Goal: Task Accomplishment & Management: Use online tool/utility

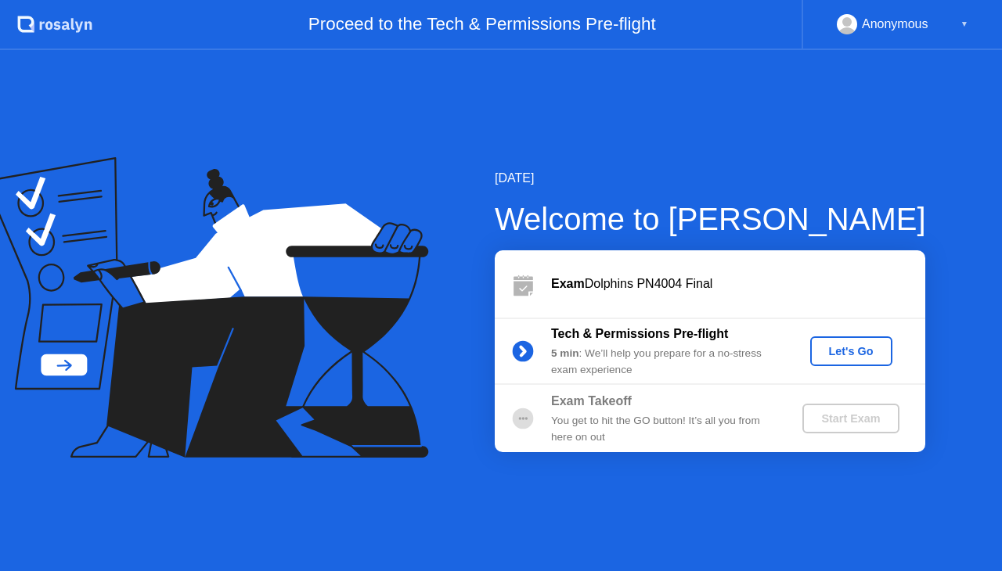
click at [847, 349] on div "Let's Go" at bounding box center [851, 351] width 70 height 13
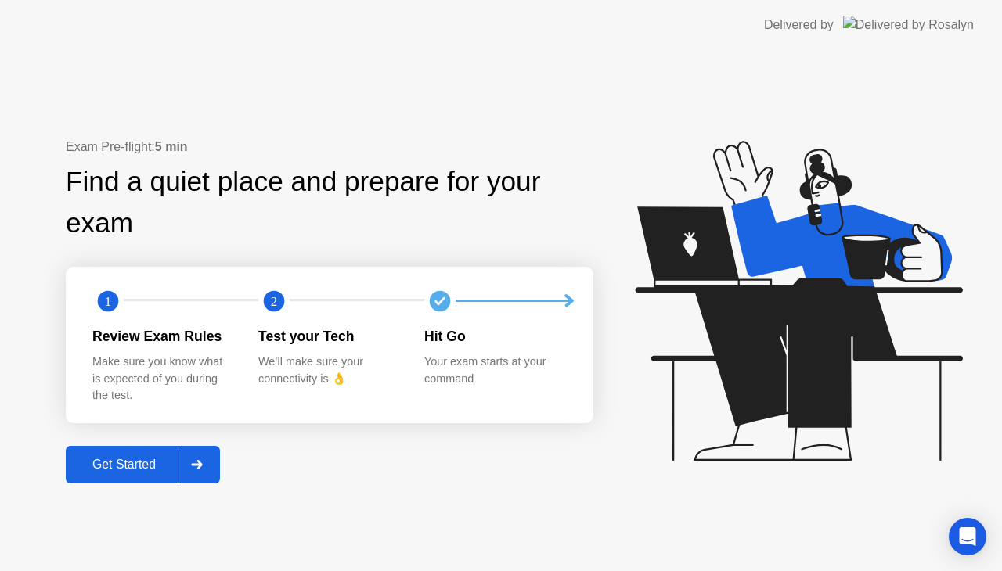
click at [139, 469] on div "Get Started" at bounding box center [123, 465] width 107 height 14
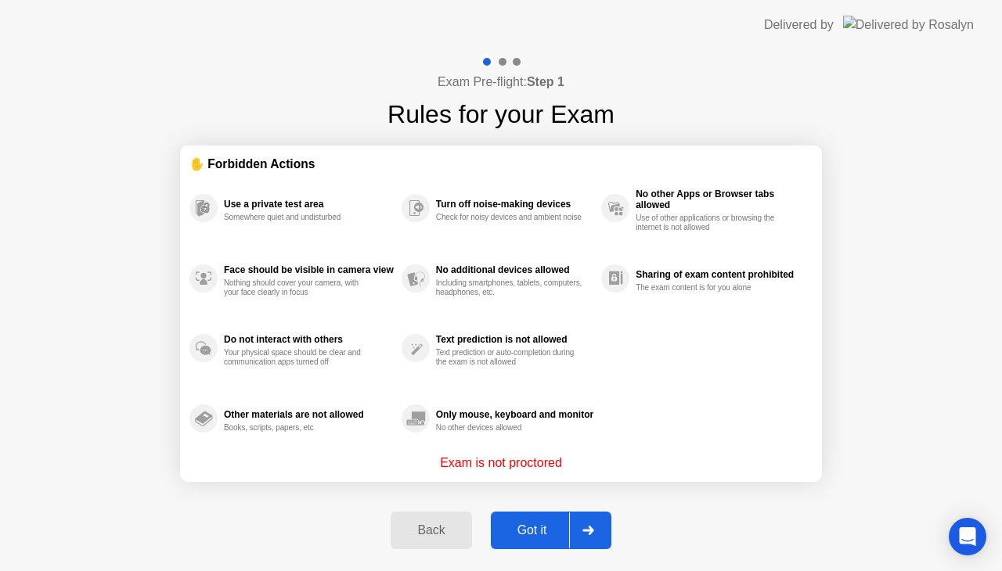
click at [546, 524] on div "Got it" at bounding box center [532, 531] width 74 height 14
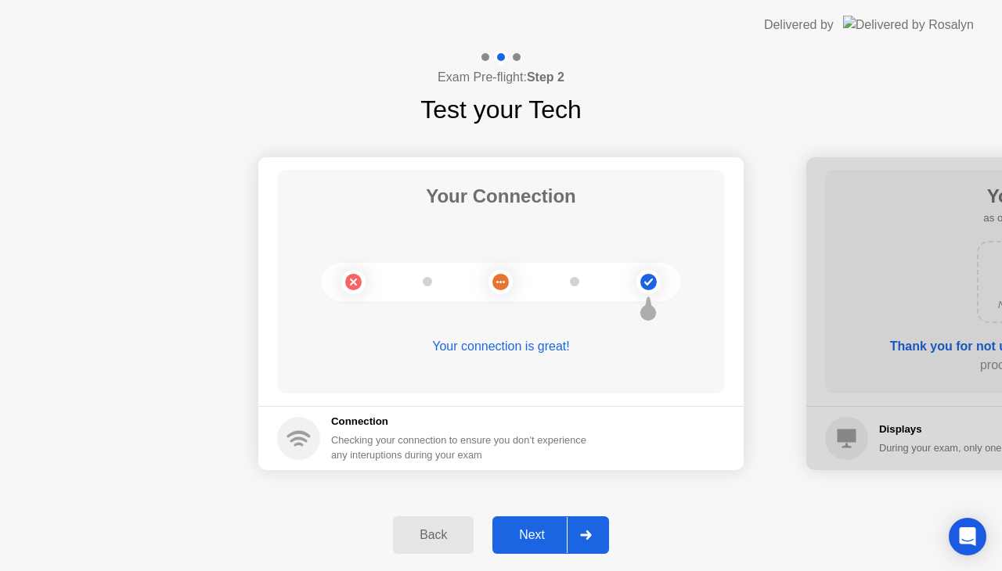
click at [566, 545] on button "Next" at bounding box center [550, 536] width 117 height 38
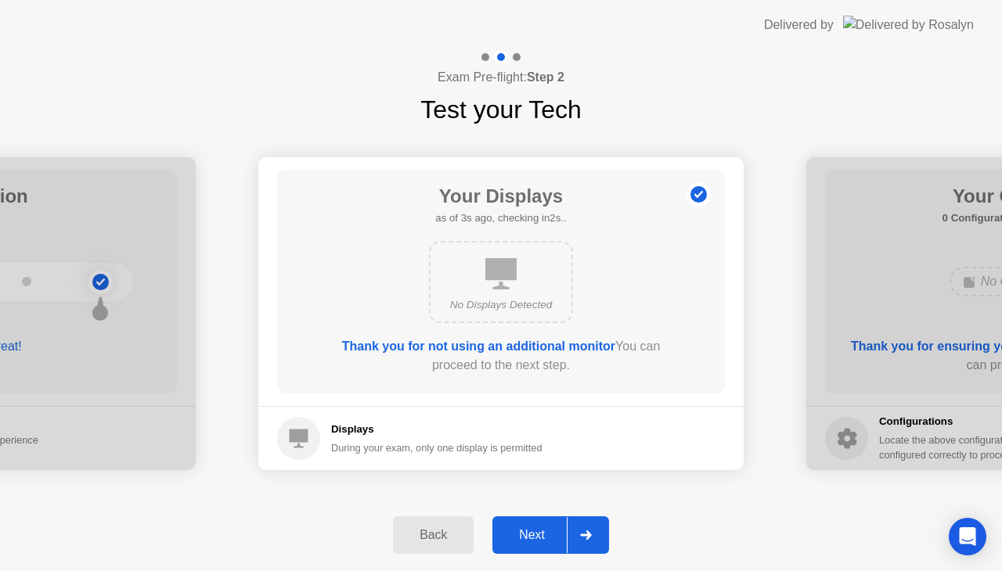
click at [543, 540] on div "Next" at bounding box center [532, 535] width 70 height 14
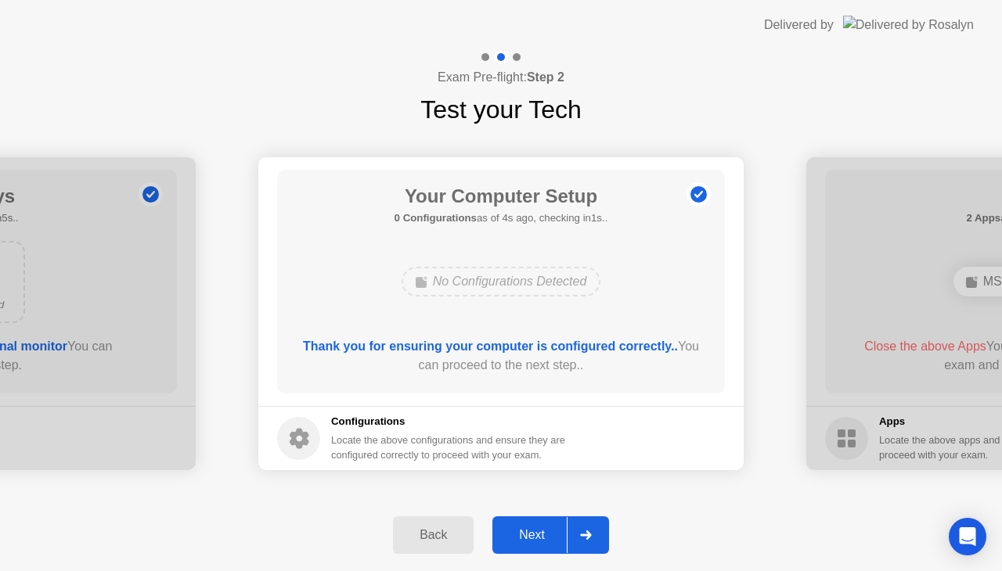
click at [536, 537] on div "Next" at bounding box center [532, 535] width 70 height 14
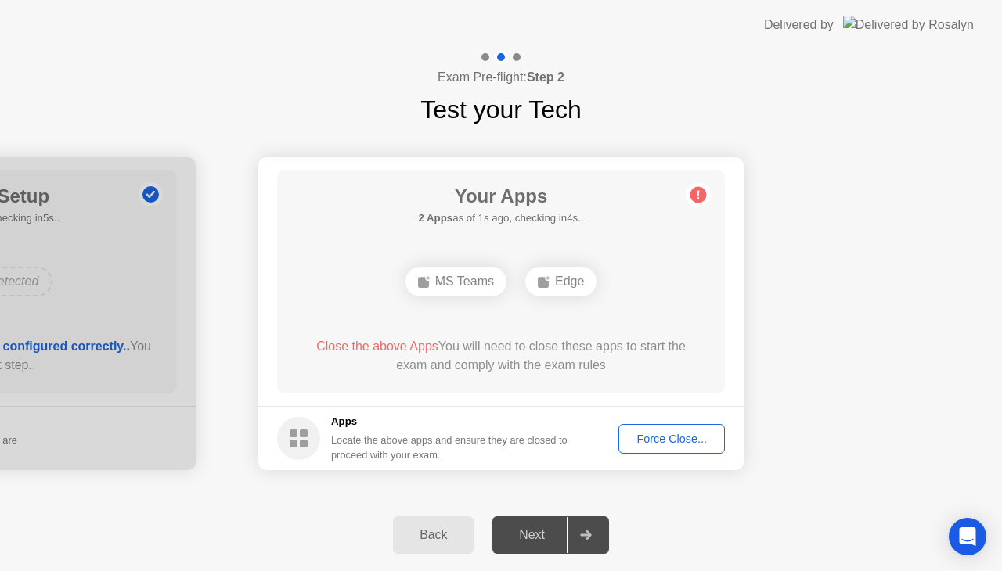
click at [667, 438] on div "Force Close..." at bounding box center [671, 439] width 95 height 13
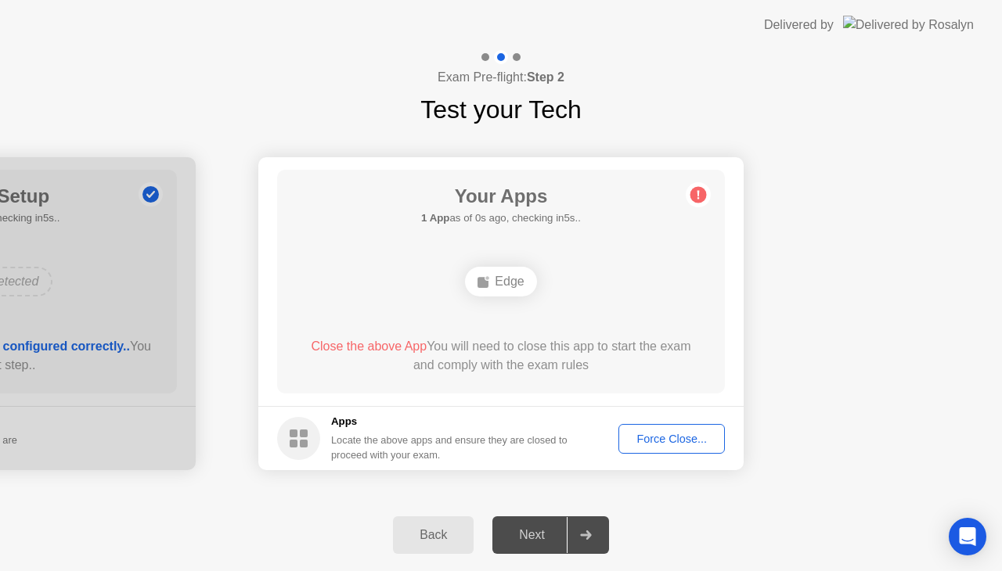
click at [692, 450] on button "Force Close..." at bounding box center [671, 439] width 106 height 30
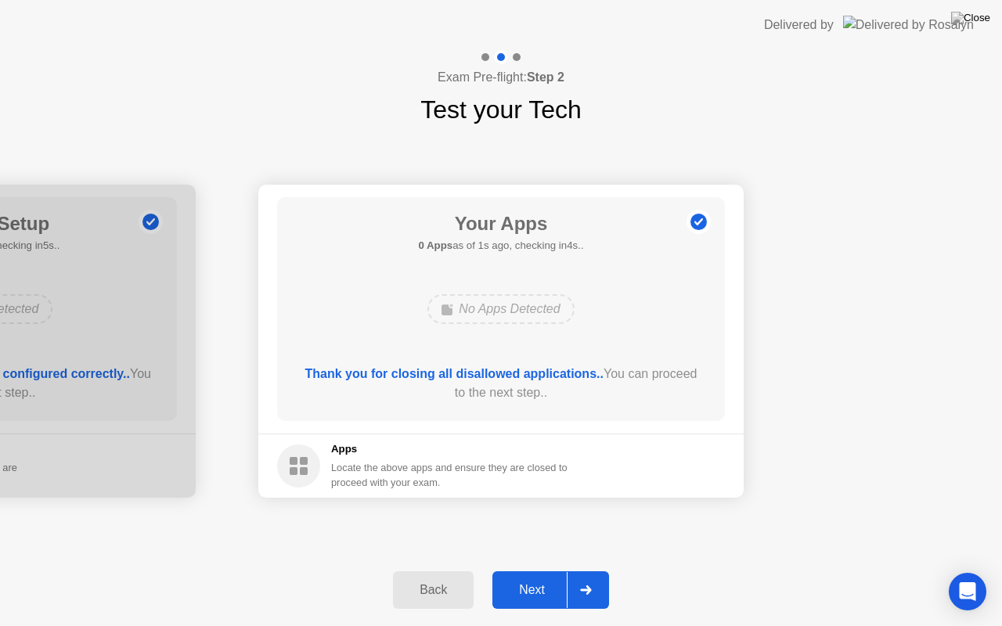
click at [520, 571] on div "Next" at bounding box center [532, 590] width 70 height 14
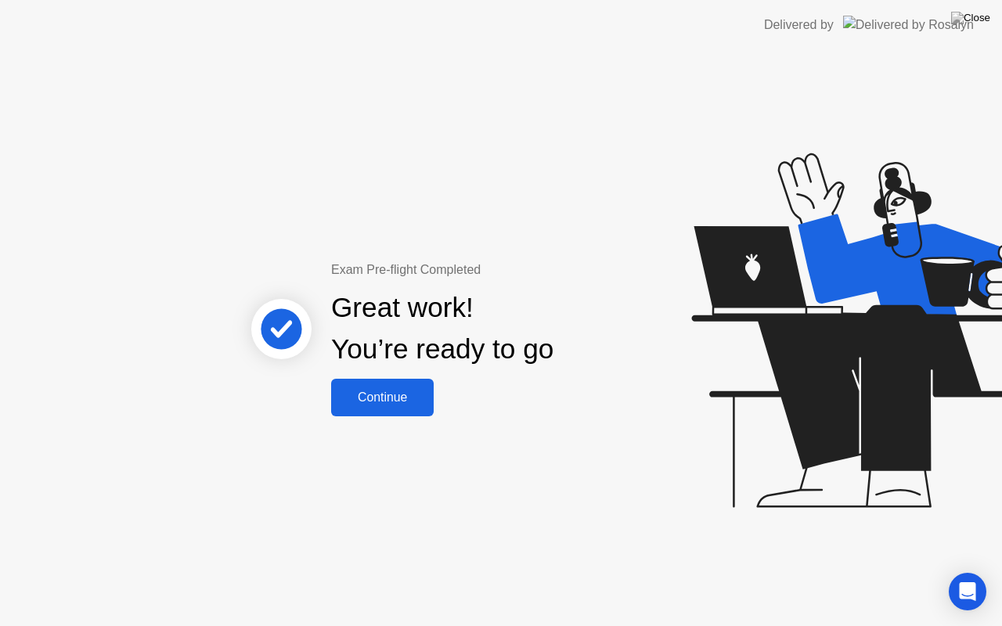
click at [385, 386] on button "Continue" at bounding box center [382, 398] width 103 height 38
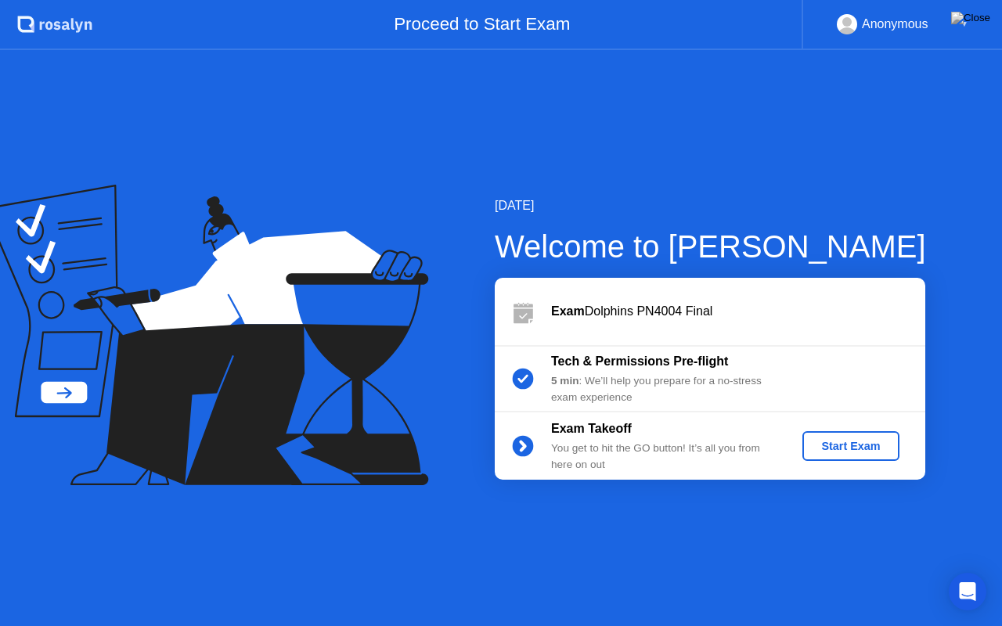
click at [873, 448] on div "Start Exam" at bounding box center [850, 446] width 84 height 13
